Goal: Find specific page/section: Find specific page/section

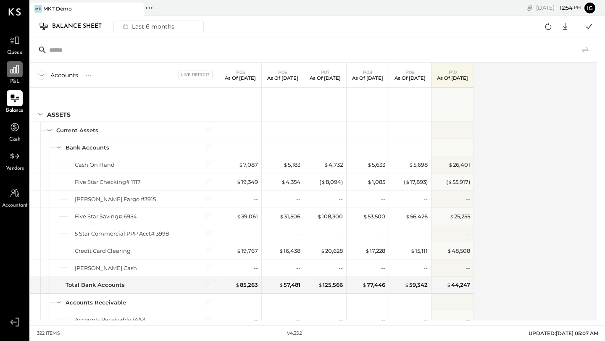
click at [20, 77] on div at bounding box center [15, 69] width 16 height 16
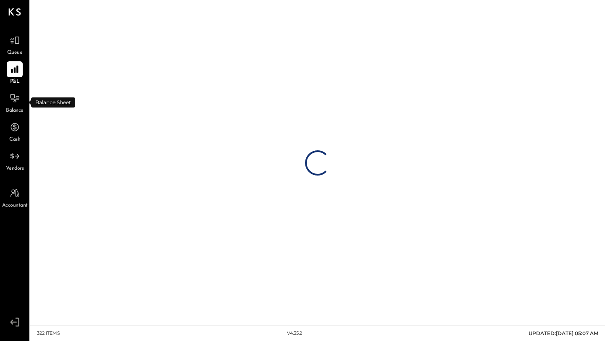
click at [17, 107] on span "Balance" at bounding box center [15, 111] width 18 height 8
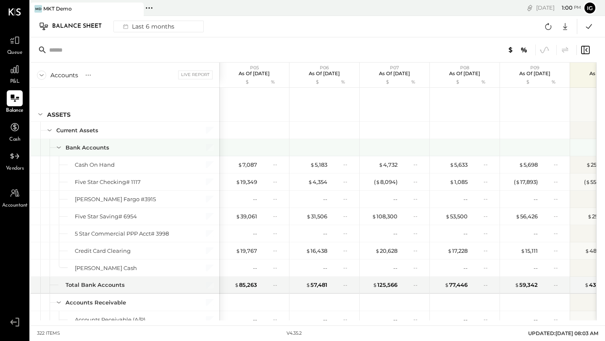
click at [62, 149] on icon at bounding box center [58, 147] width 9 height 9
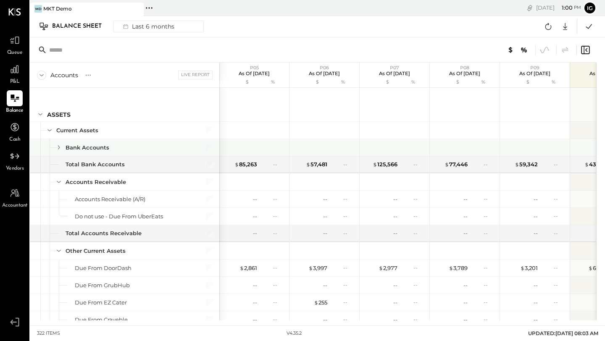
click at [61, 145] on icon at bounding box center [58, 147] width 9 height 9
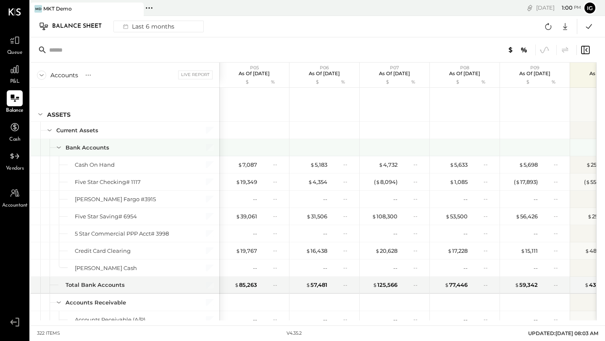
click at [61, 145] on icon at bounding box center [58, 147] width 9 height 9
